Goal: Find contact information: Find contact information

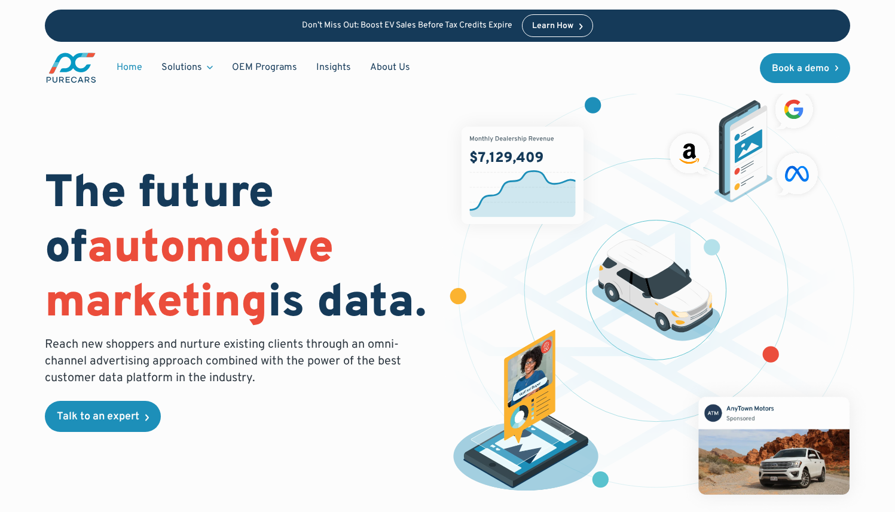
scroll to position [2, 0]
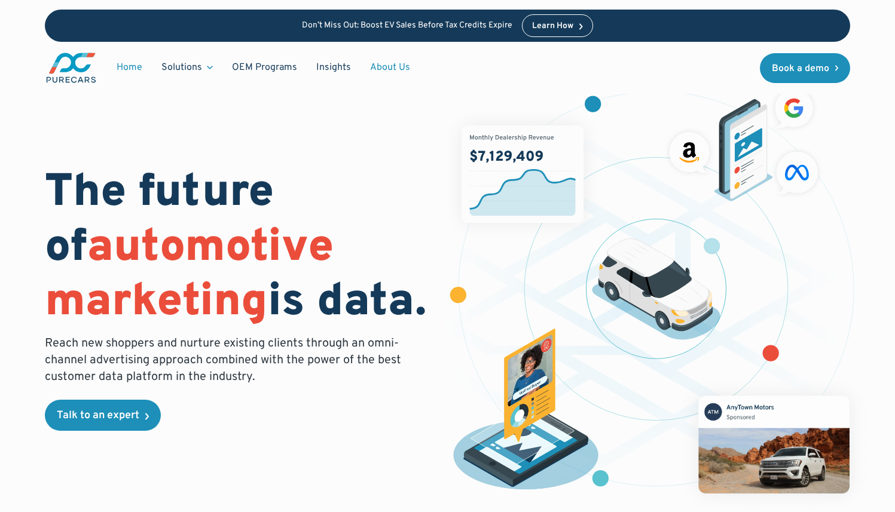
click at [385, 72] on link "About Us" at bounding box center [390, 67] width 59 height 23
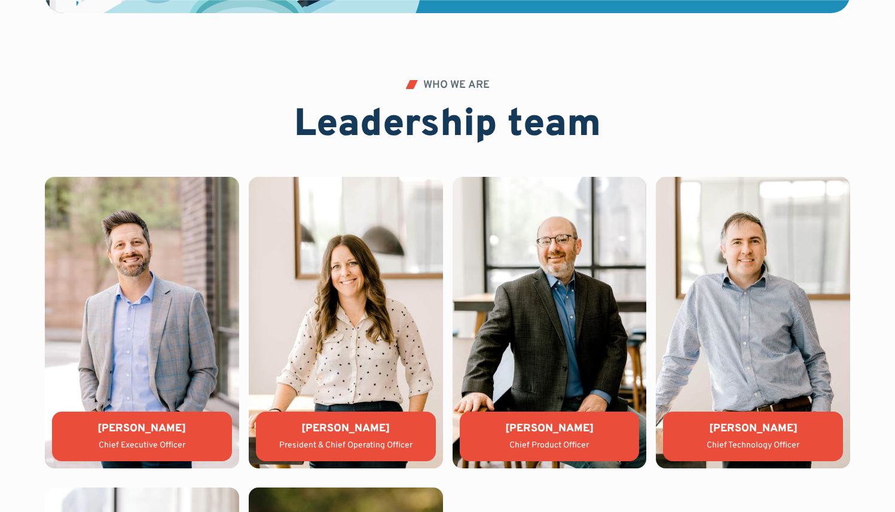
scroll to position [2514, 0]
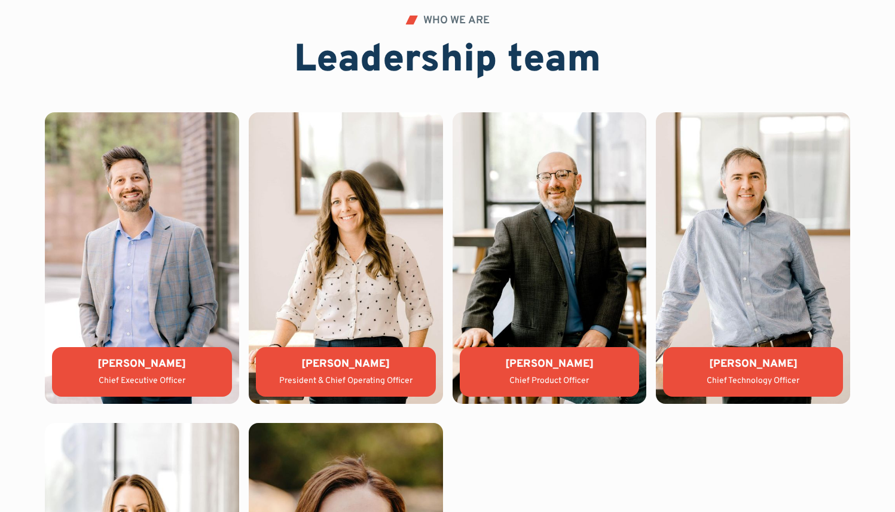
click at [159, 303] on img at bounding box center [142, 257] width 194 height 291
click at [167, 379] on div "Chief Executive Officer" at bounding box center [142, 382] width 161 height 12
click at [154, 299] on img at bounding box center [142, 257] width 194 height 291
click at [154, 297] on img at bounding box center [142, 257] width 194 height 291
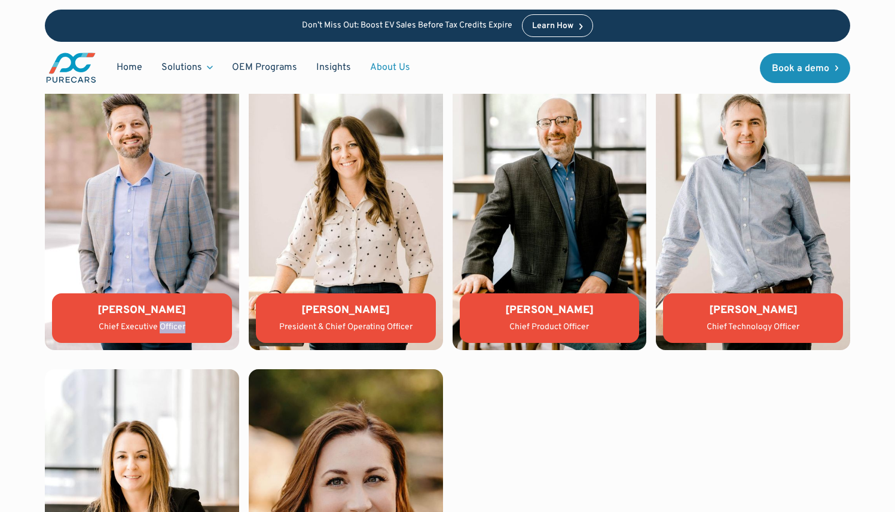
scroll to position [2567, 0]
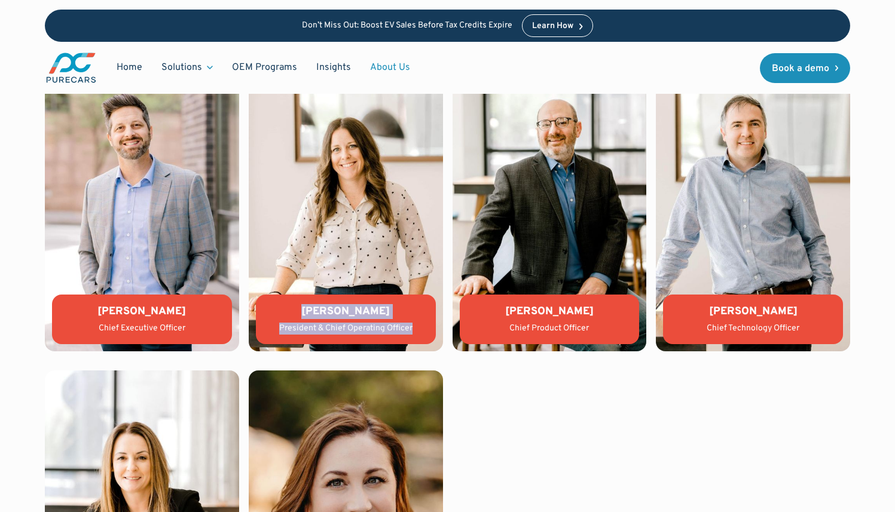
drag, startPoint x: 419, startPoint y: 332, endPoint x: 298, endPoint y: 314, distance: 121.6
click at [298, 314] on div "[PERSON_NAME] President & Chief Operating Officer" at bounding box center [346, 320] width 180 height 50
